Goal: Task Accomplishment & Management: Manage account settings

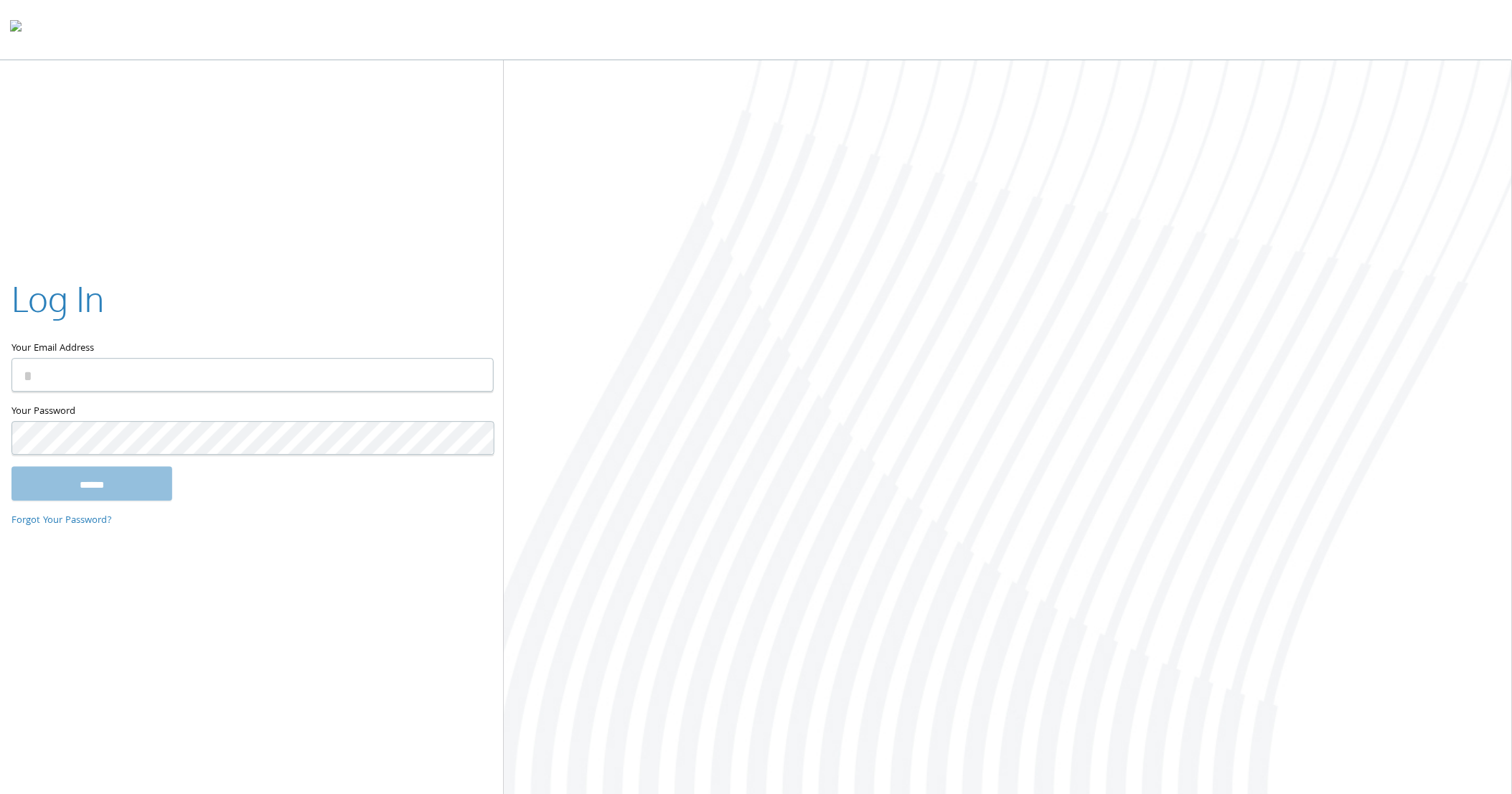
type input "**********"
click at [130, 484] on input "******" at bounding box center [91, 484] width 161 height 34
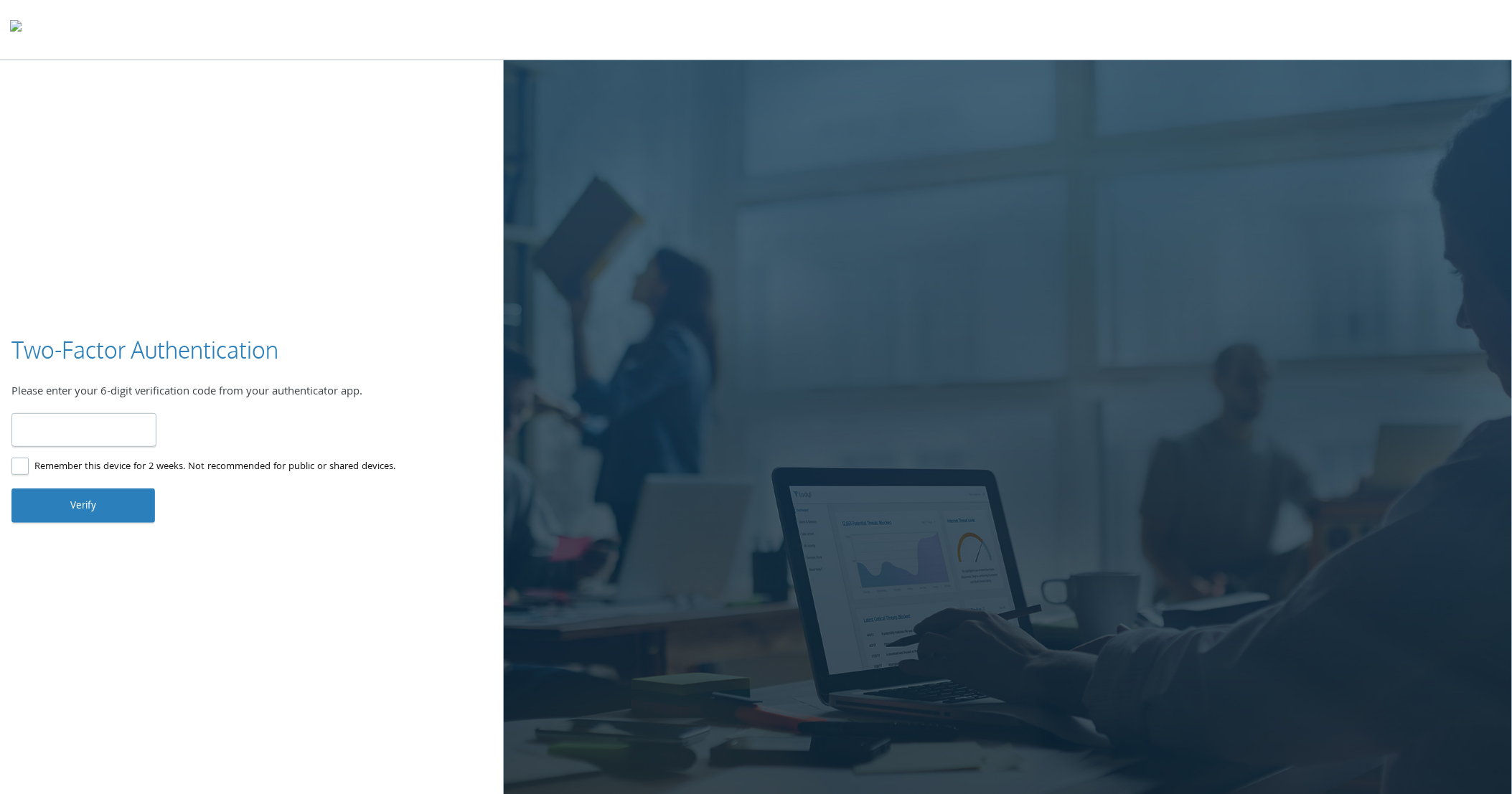
type input "******"
click at [109, 505] on button "Verify" at bounding box center [83, 506] width 144 height 34
